Goal: Use online tool/utility: Utilize a website feature to perform a specific function

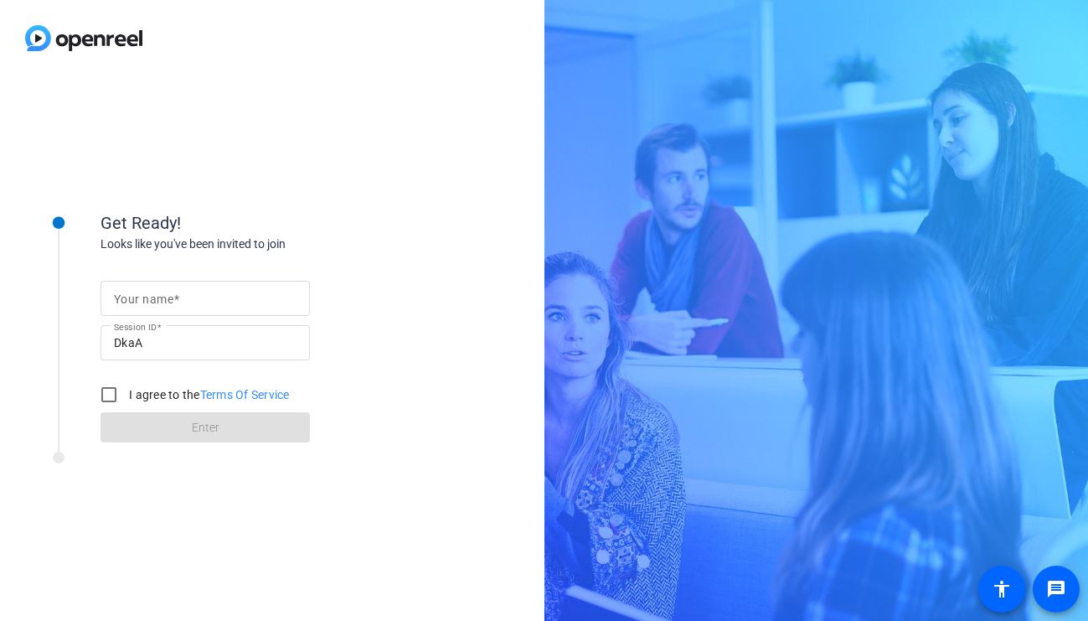
click at [261, 304] on input "Your name" at bounding box center [205, 298] width 183 height 20
type input "[PERSON_NAME]"
click at [102, 393] on input "I agree to the Terms Of Service" at bounding box center [108, 394] width 33 height 33
checkbox input "true"
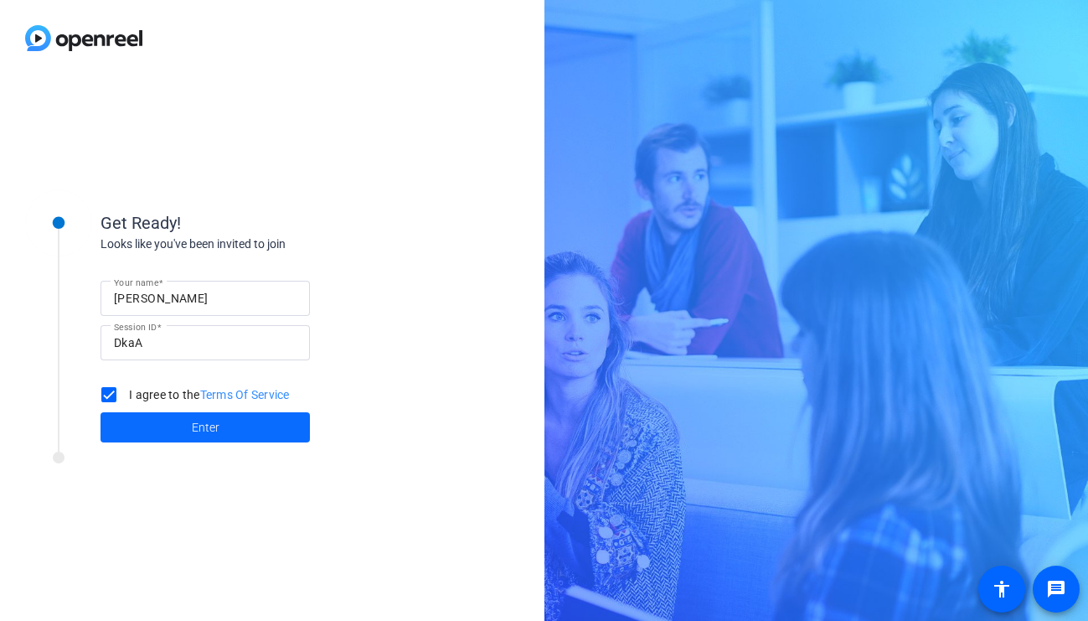
click at [131, 425] on span at bounding box center [204, 427] width 209 height 40
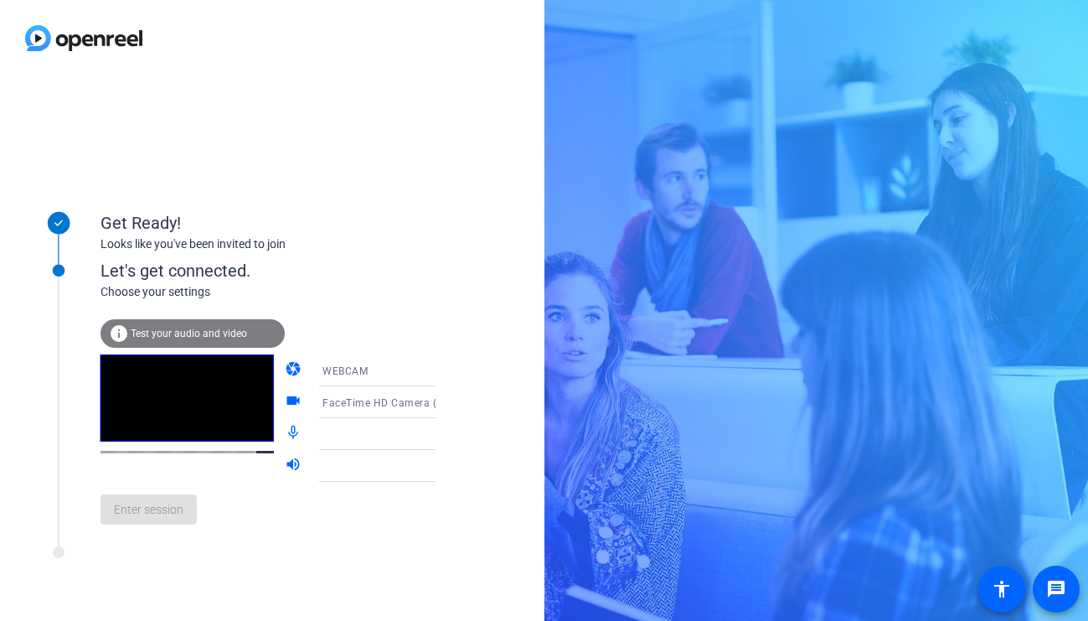
click at [151, 325] on div "info Test your audio and video" at bounding box center [192, 333] width 184 height 28
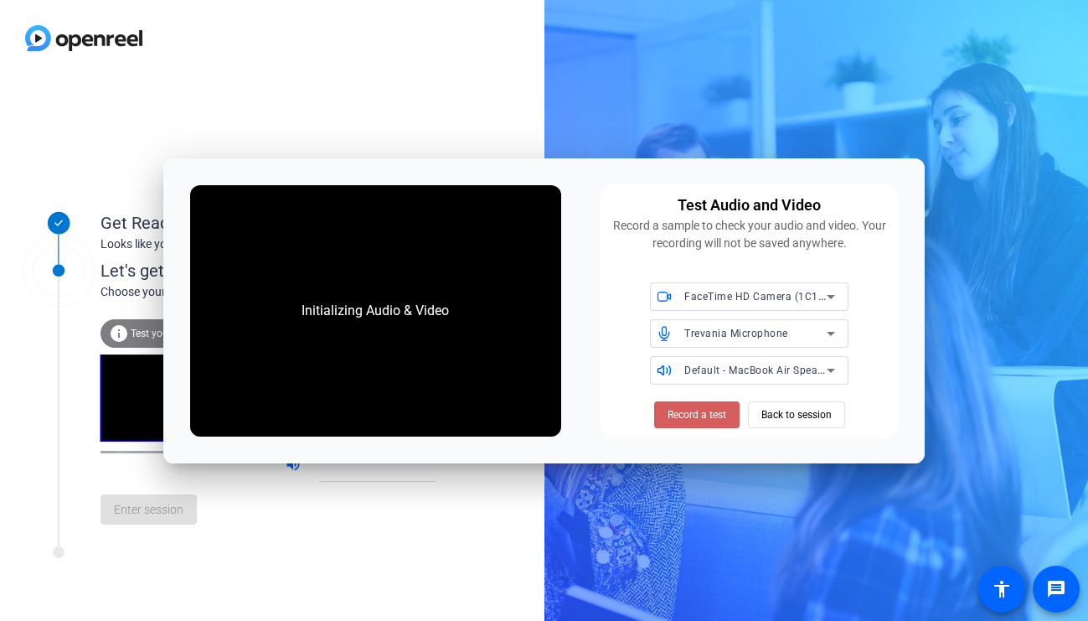
click at [724, 420] on span "Record a test" at bounding box center [696, 414] width 59 height 15
click at [686, 413] on span "Stop Testing (4s)" at bounding box center [696, 414] width 76 height 15
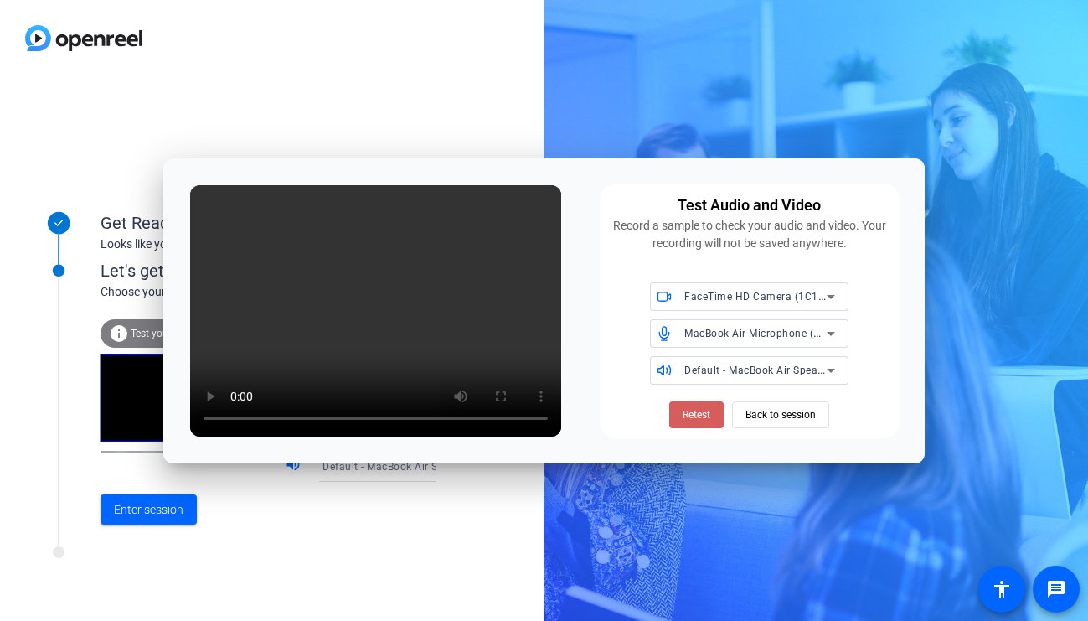
click at [683, 415] on span "Retest" at bounding box center [697, 414] width 28 height 15
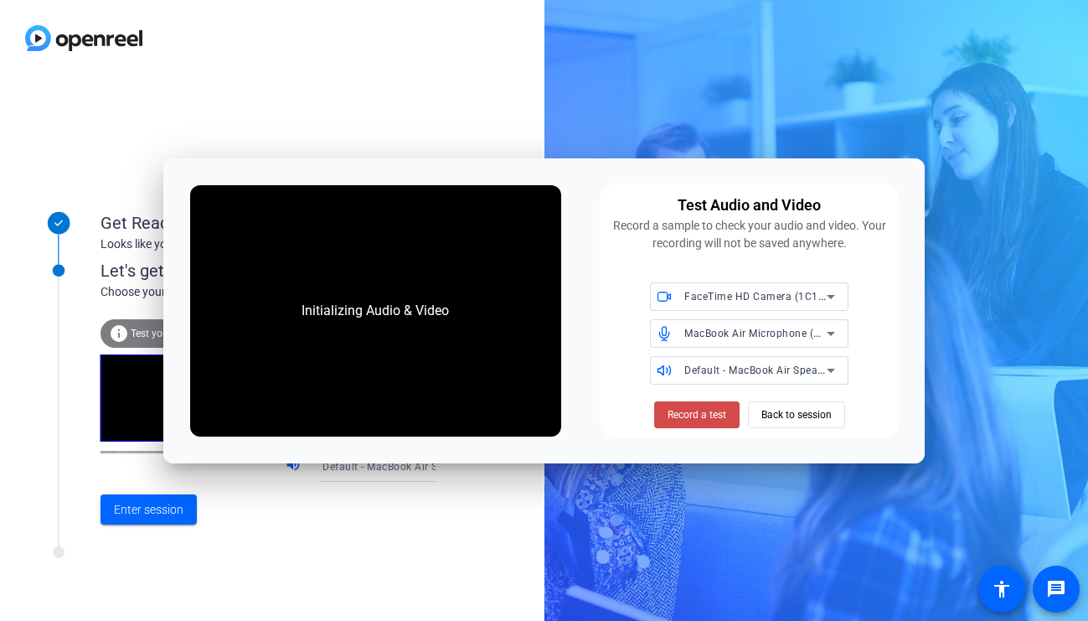
click at [689, 420] on span "Record a test" at bounding box center [696, 414] width 59 height 15
click at [689, 420] on span "Stop Testing (2s)" at bounding box center [696, 414] width 76 height 15
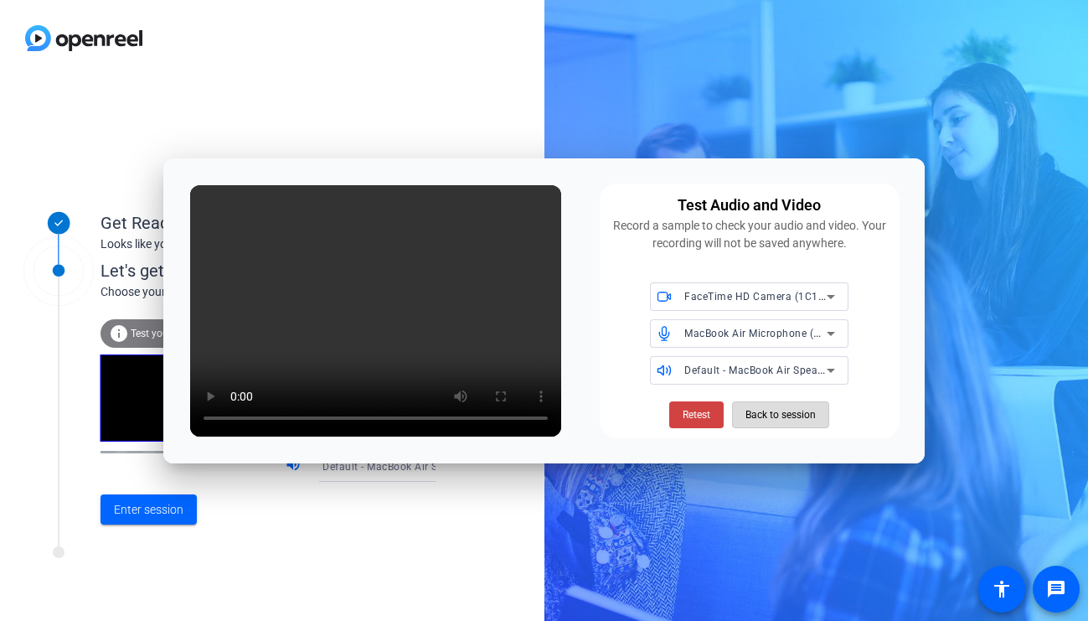
click at [801, 418] on span "Back to session" at bounding box center [780, 415] width 70 height 32
